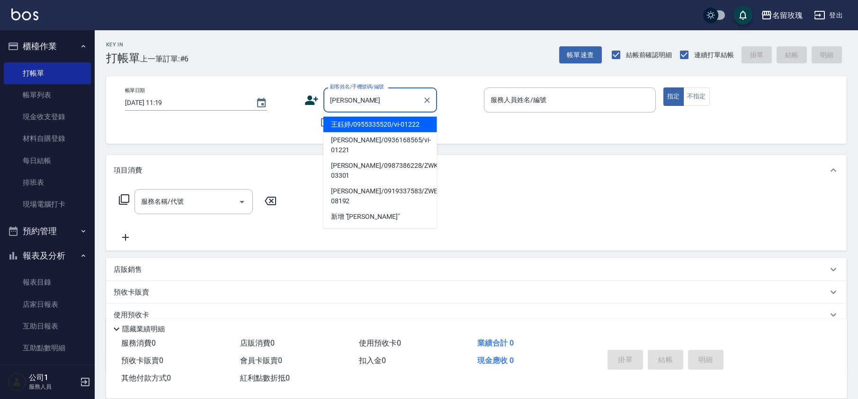
click at [398, 124] on li "王鈺婷/0955335520/vi-01222" at bounding box center [380, 125] width 114 height 16
type input "王鈺婷/0955335520/vi-01222"
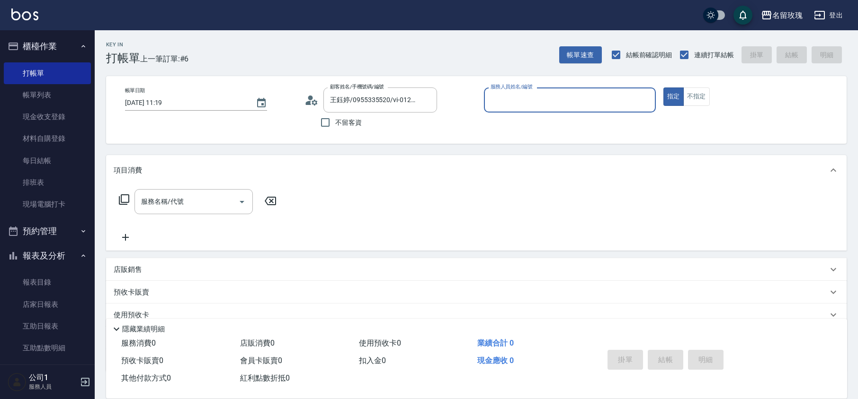
type input "VIVI-2"
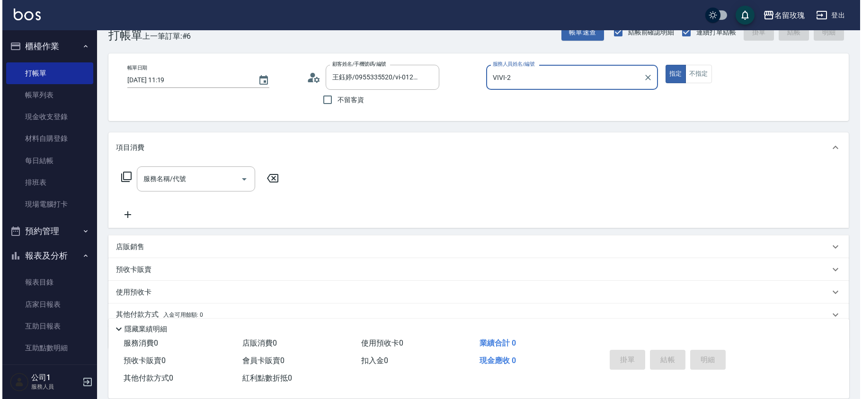
scroll to position [62, 0]
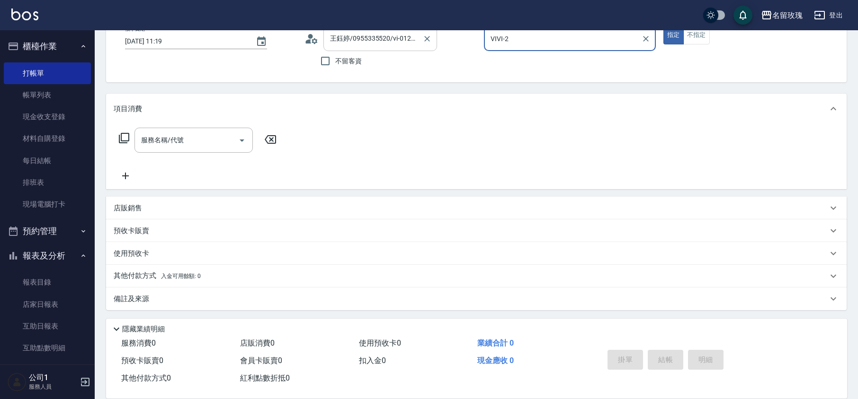
click at [364, 41] on input "王鈺婷/0955335520/vi-01222" at bounding box center [372, 38] width 91 height 17
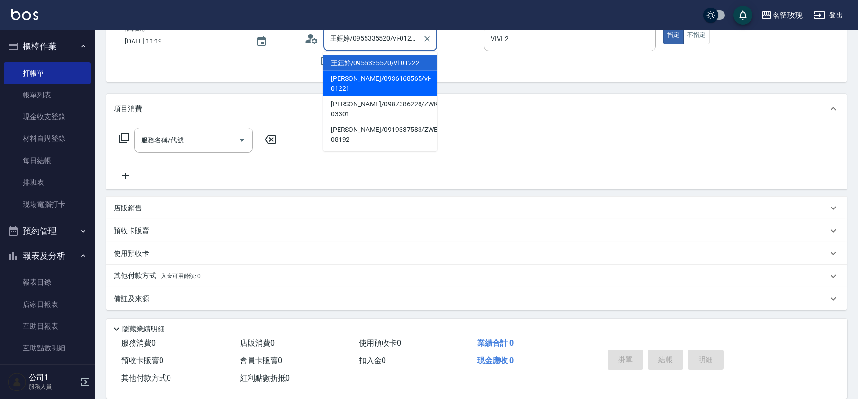
click at [366, 81] on li "[PERSON_NAME]/0936168565/vi-01221" at bounding box center [380, 84] width 114 height 26
type input "[PERSON_NAME]/0936168565/vi-01221"
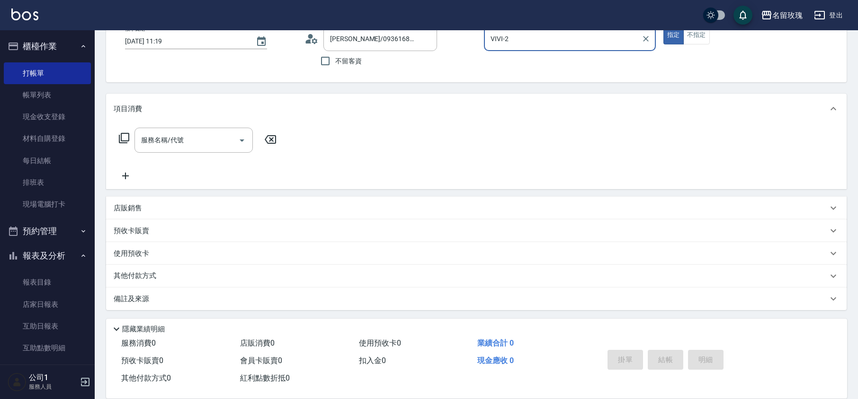
type input "公司1(無代號)"
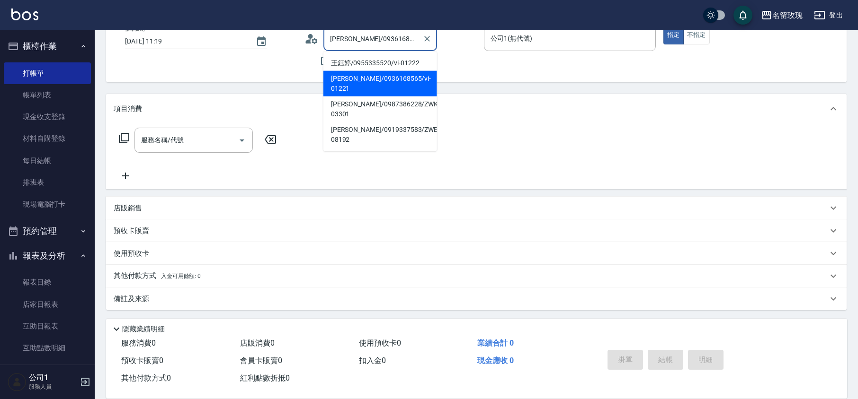
drag, startPoint x: 370, startPoint y: 39, endPoint x: 373, endPoint y: 53, distance: 14.7
click at [371, 41] on input "[PERSON_NAME]/0936168565/vi-01221" at bounding box center [372, 38] width 91 height 17
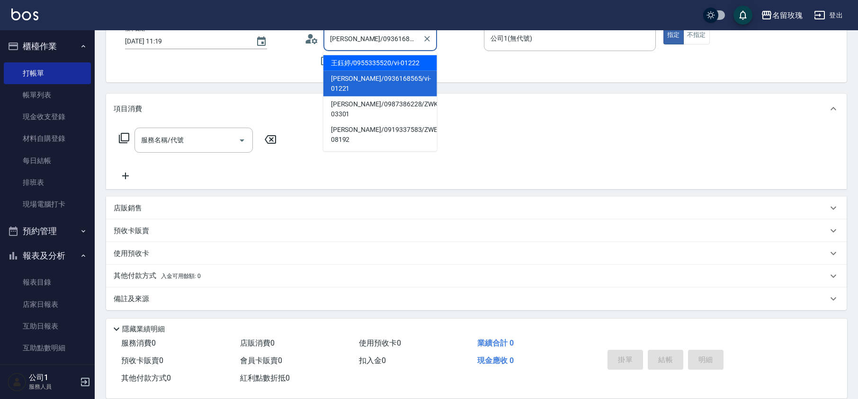
click at [373, 65] on li "王鈺婷/0955335520/vi-01222" at bounding box center [380, 63] width 114 height 16
type input "王鈺婷/0955335520/vi-01222"
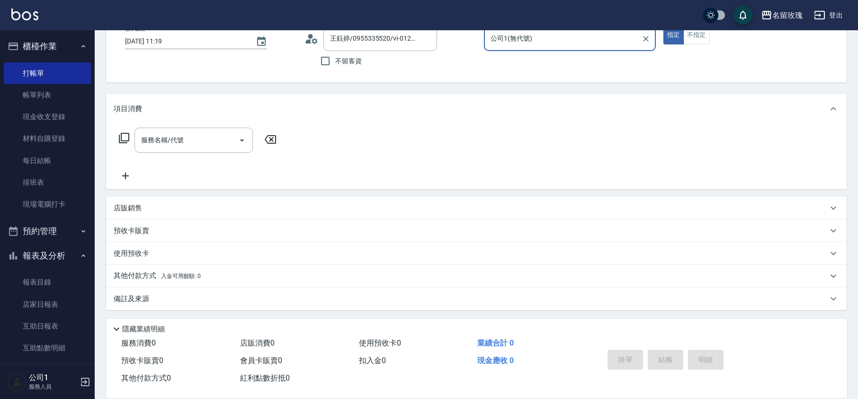
type input "VIVI-2"
click at [312, 36] on circle at bounding box center [310, 36] width 5 height 5
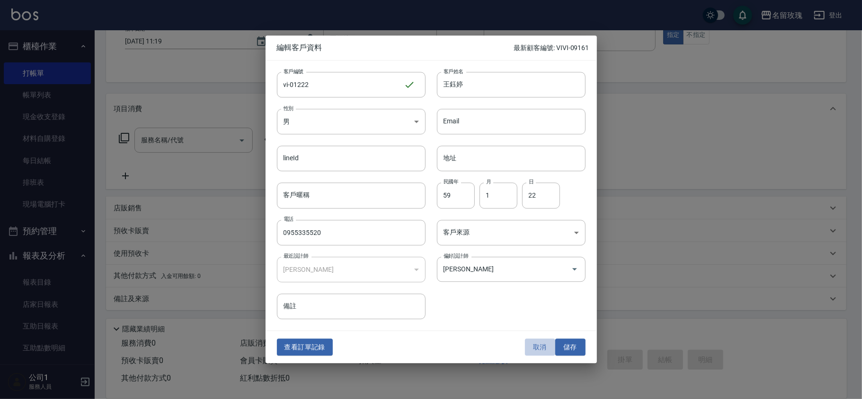
click at [544, 346] on button "取消" at bounding box center [540, 348] width 30 height 18
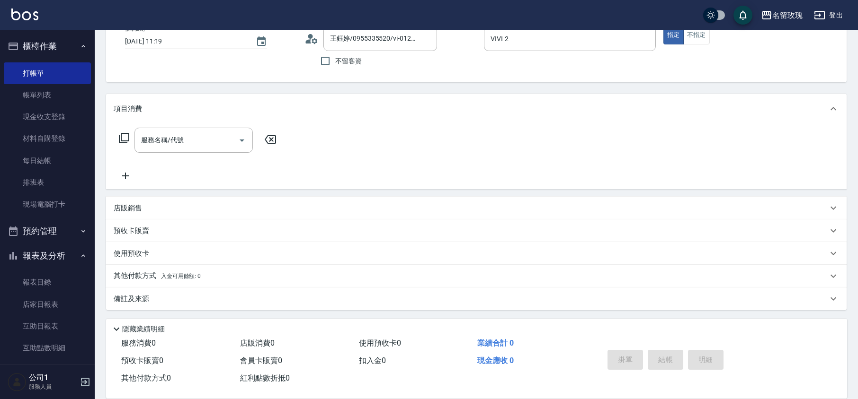
click at [303, 40] on div "帳單日期 [DATE] 11:19 顧客姓名/手機號碼/編號 [PERSON_NAME]/0955335520/vi-01222 顧客姓名/手機號碼/編號 不…" at bounding box center [475, 48] width 717 height 45
click at [309, 38] on icon at bounding box center [311, 39] width 14 height 14
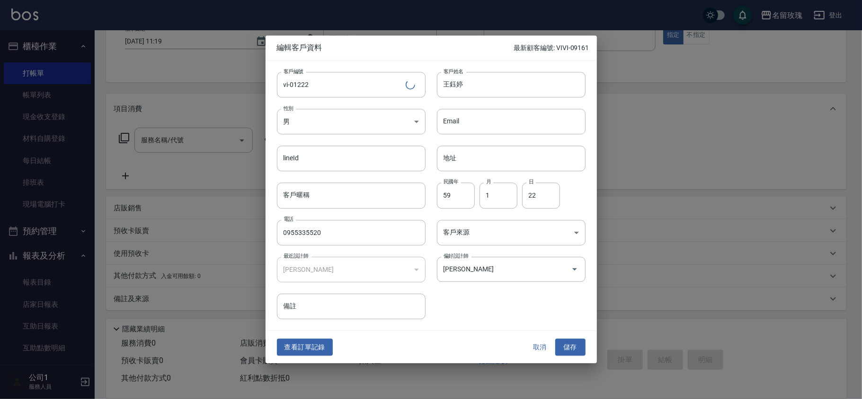
click at [304, 356] on div "查看訂單記錄 取消 儲存" at bounding box center [431, 347] width 331 height 33
click at [307, 349] on button "查看訂單記錄" at bounding box center [305, 348] width 56 height 18
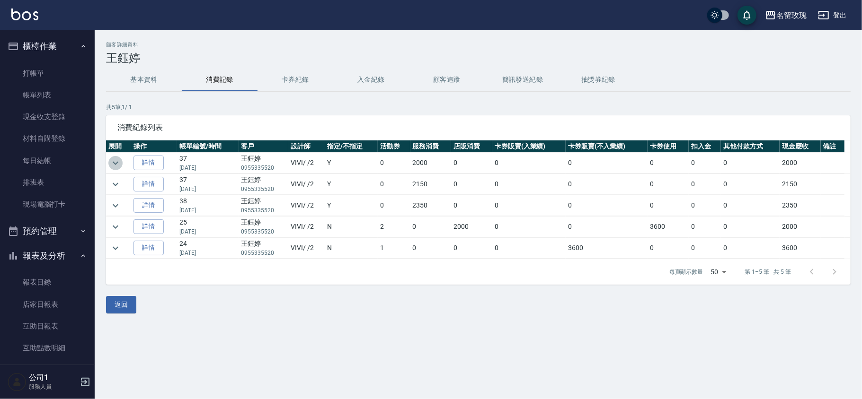
click at [112, 165] on icon "expand row" at bounding box center [115, 163] width 11 height 11
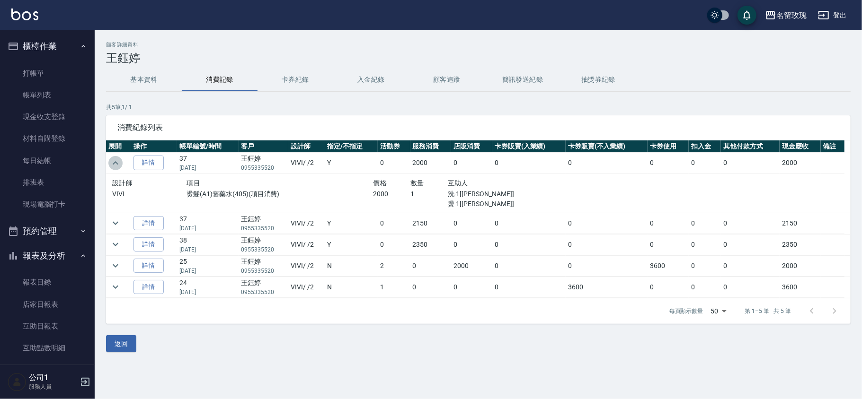
click at [114, 163] on icon "expand row" at bounding box center [115, 163] width 11 height 11
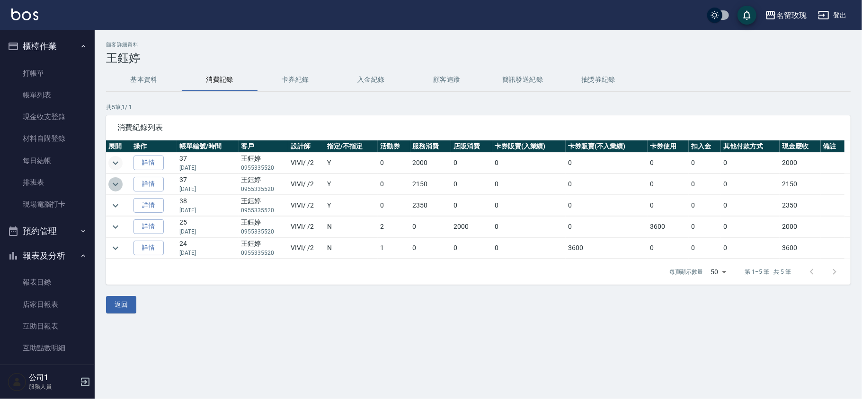
click at [116, 184] on icon "expand row" at bounding box center [115, 184] width 11 height 11
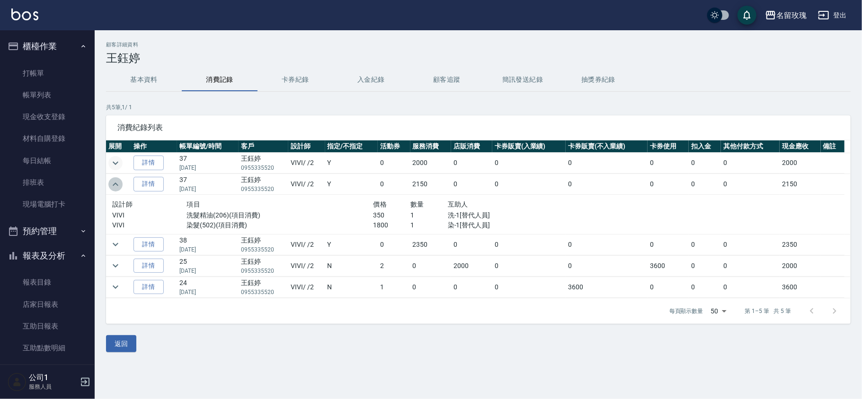
click at [116, 184] on icon "expand row" at bounding box center [115, 184] width 11 height 11
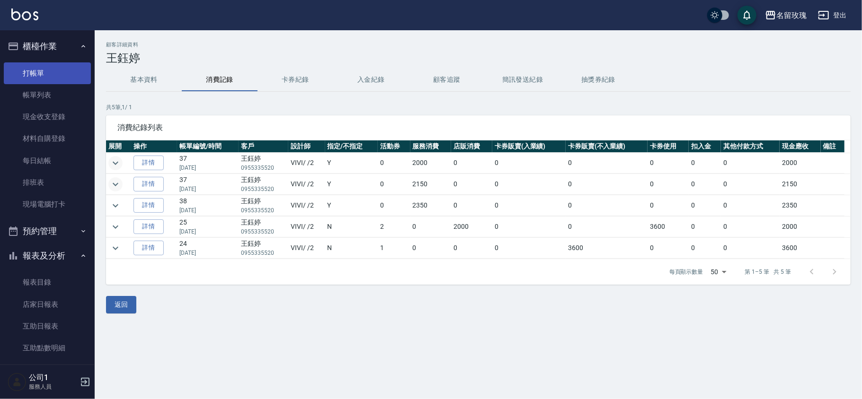
click at [46, 78] on link "打帳單" at bounding box center [47, 73] width 87 height 22
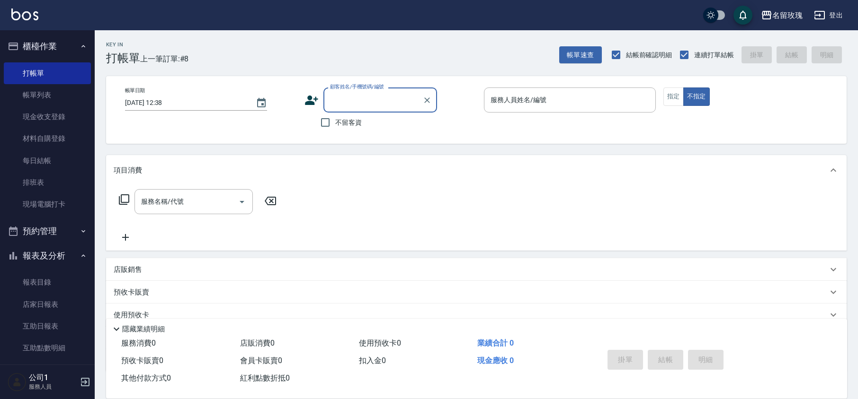
click at [351, 105] on input "顧客姓名/手機號碼/編號" at bounding box center [372, 100] width 91 height 17
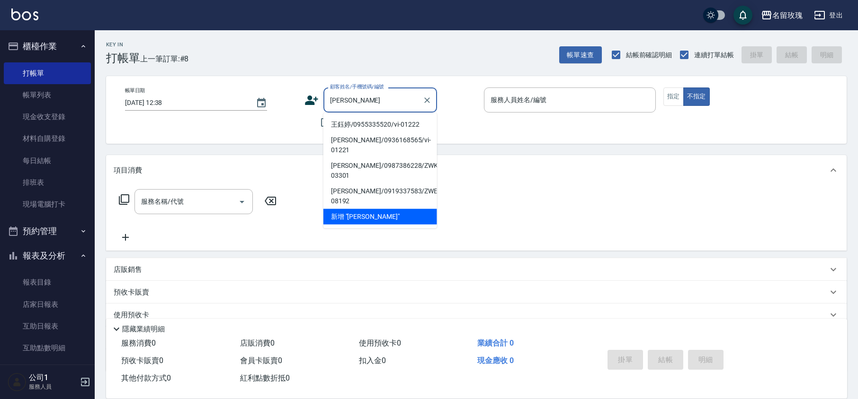
drag, startPoint x: 378, startPoint y: 125, endPoint x: 370, endPoint y: 131, distance: 10.1
click at [377, 125] on li "王鈺婷/0955335520/vi-01222" at bounding box center [380, 125] width 114 height 16
type input "王鈺婷/0955335520/vi-01222"
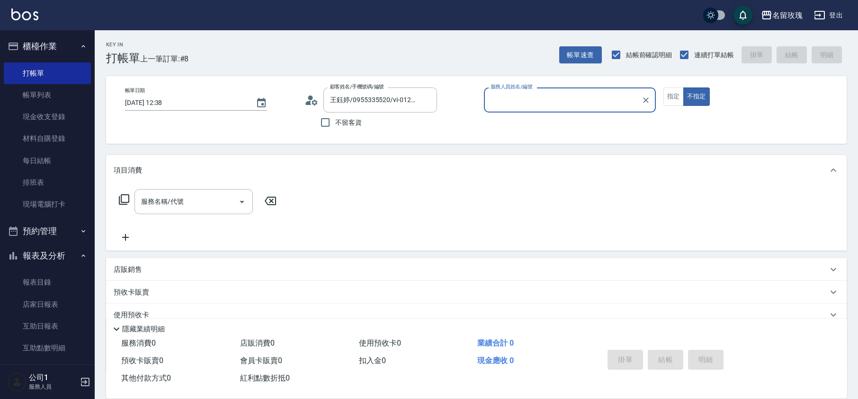
type input "VIVI-2"
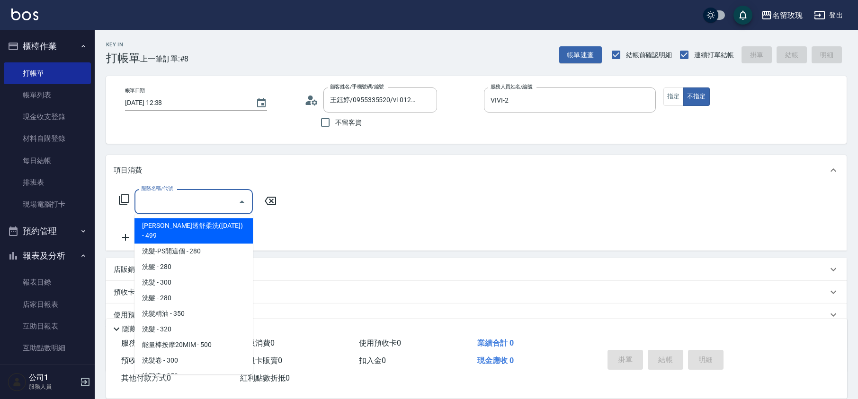
click at [158, 196] on div "服務名稱/代號 服務名稱/代號" at bounding box center [193, 201] width 118 height 25
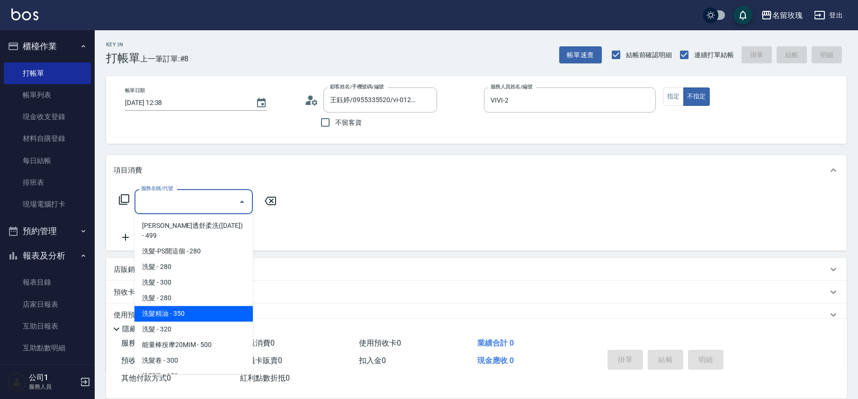
click at [167, 306] on span "洗髮精油 - 350" at bounding box center [193, 314] width 118 height 16
type input "洗髮精油(206)"
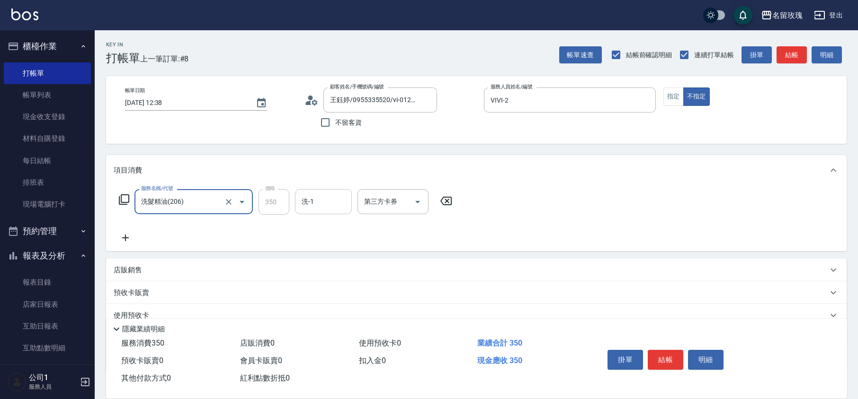
click at [309, 204] on input "洗-1" at bounding box center [323, 202] width 48 height 17
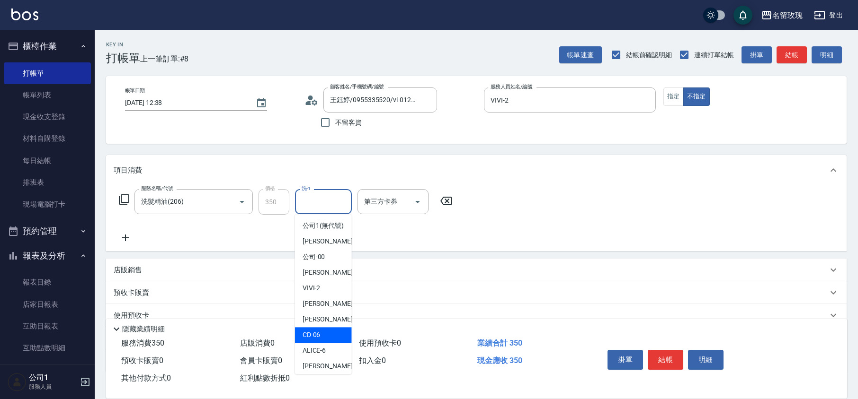
scroll to position [126, 0]
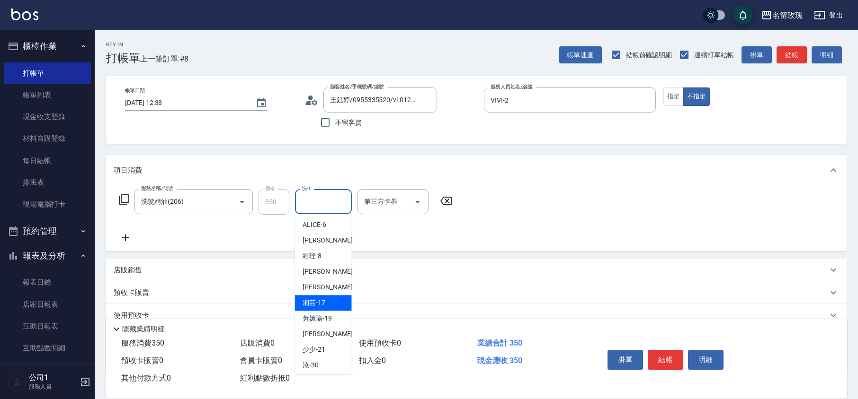
click at [326, 310] on div "湘芸 -17" at bounding box center [323, 303] width 57 height 16
type input "湘芸-17"
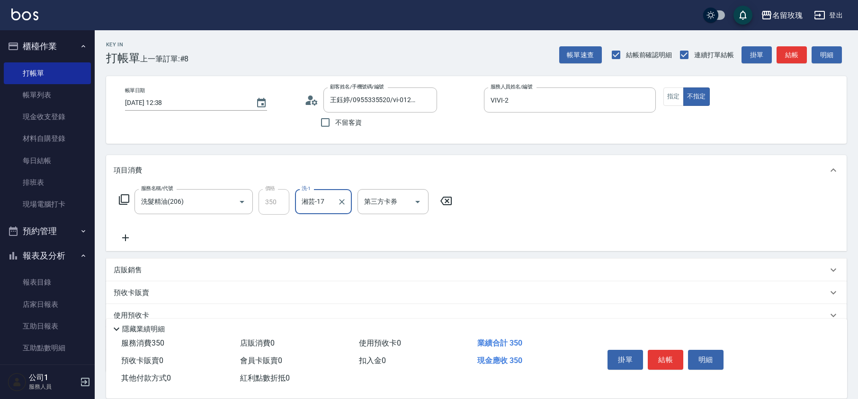
click at [126, 241] on icon at bounding box center [126, 237] width 24 height 11
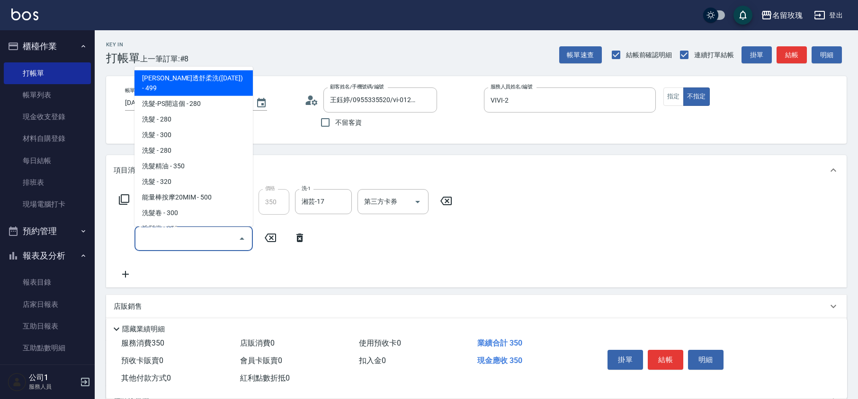
click at [175, 243] on input "服務名稱/代號" at bounding box center [187, 238] width 96 height 17
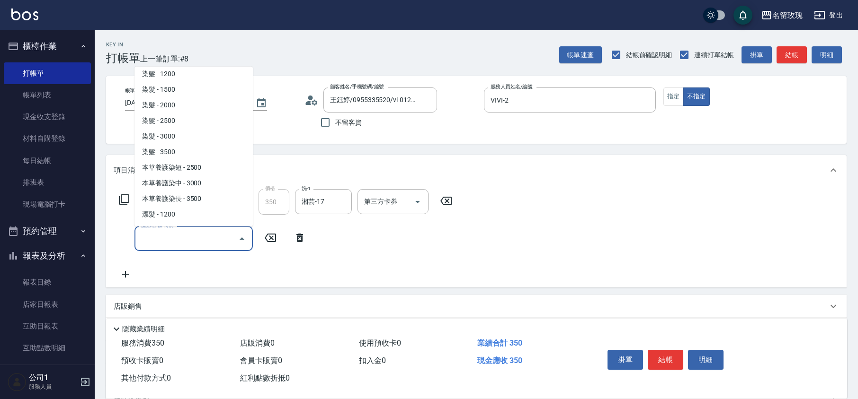
scroll to position [694, 0]
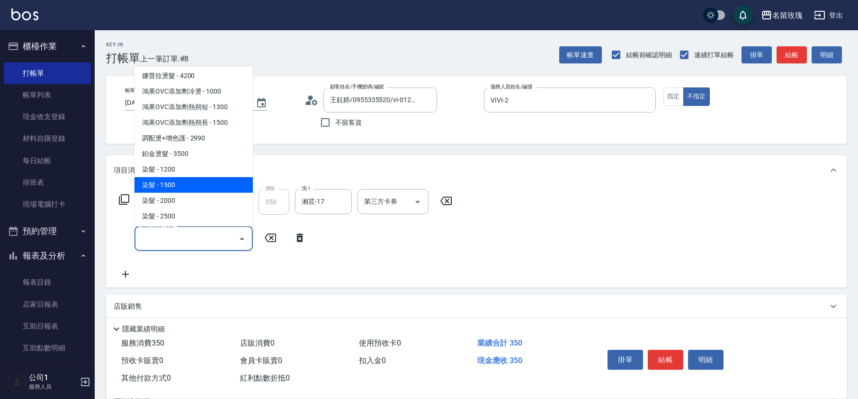
click at [169, 177] on span "染髮 - 1500" at bounding box center [193, 185] width 118 height 16
type input "染髮(502)"
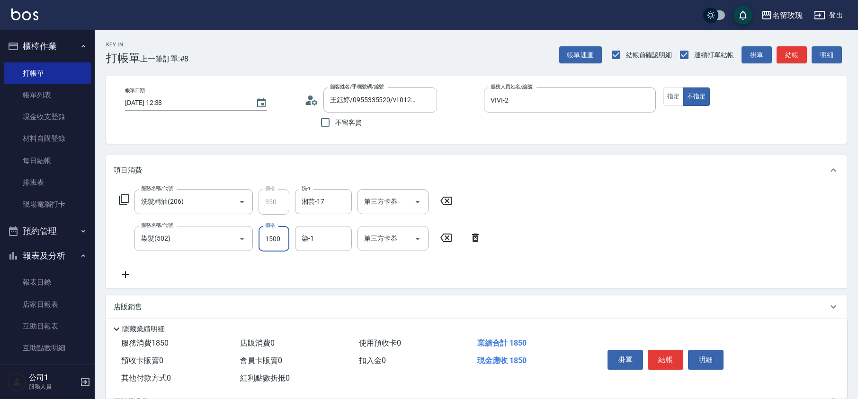
click at [269, 239] on input "1500" at bounding box center [273, 239] width 31 height 26
click at [272, 239] on input "1500" at bounding box center [273, 239] width 31 height 26
type input "1800"
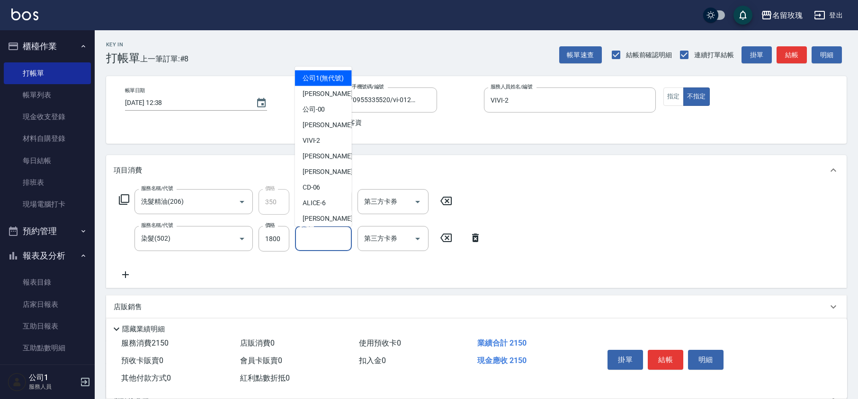
click at [330, 245] on input "染-1" at bounding box center [323, 238] width 48 height 17
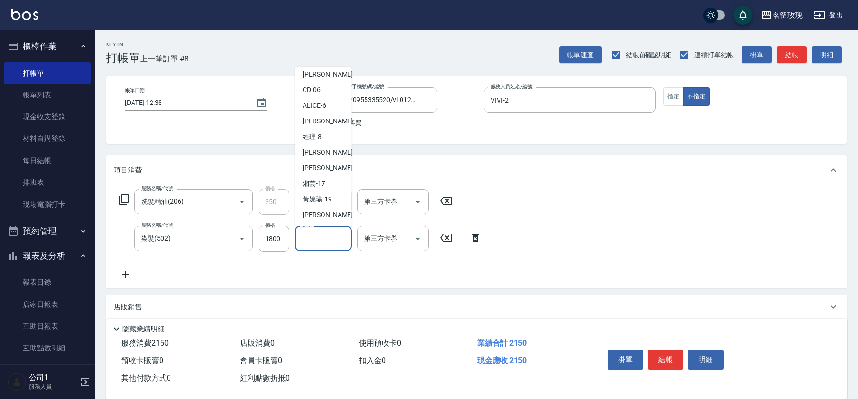
scroll to position [186, 0]
click at [322, 105] on span "湘芸 -17" at bounding box center [313, 106] width 23 height 10
type input "湘芸-17"
click at [669, 99] on button "指定" at bounding box center [673, 97] width 20 height 18
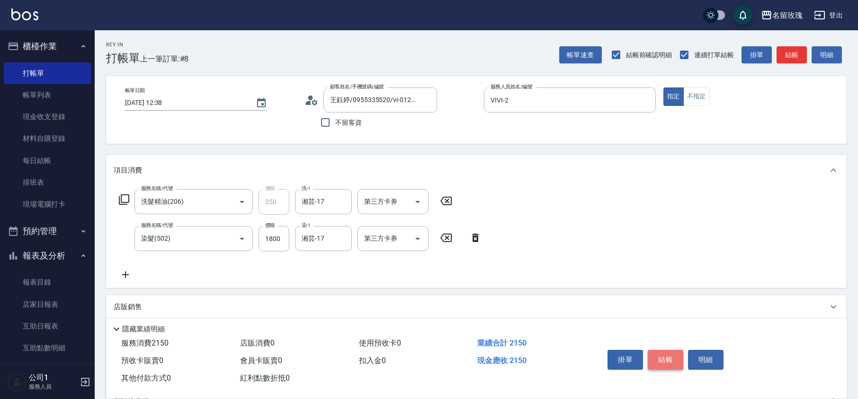
click at [660, 358] on button "結帳" at bounding box center [664, 360] width 35 height 20
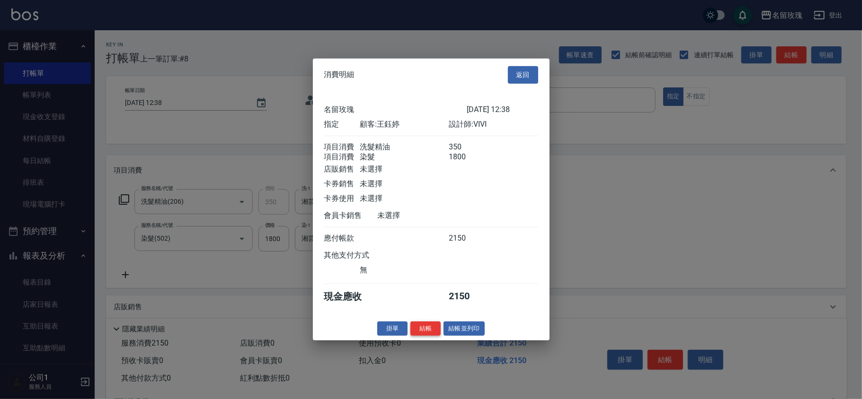
click at [429, 332] on button "結帳" at bounding box center [425, 328] width 30 height 15
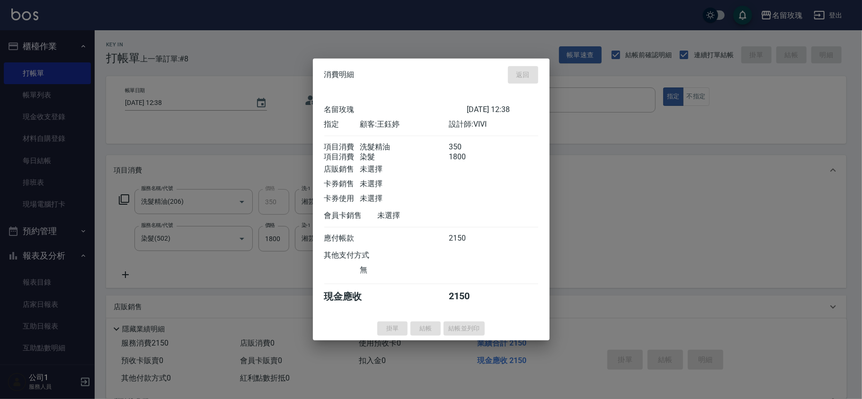
type input "[DATE] 12:39"
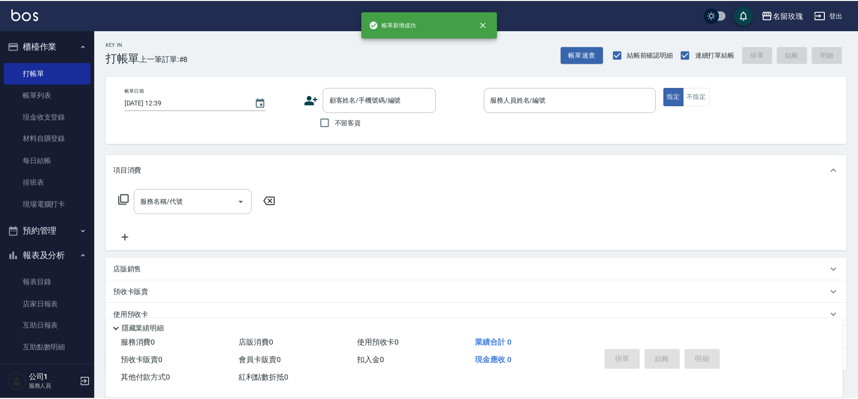
scroll to position [0, 0]
